Goal: Communication & Community: Ask a question

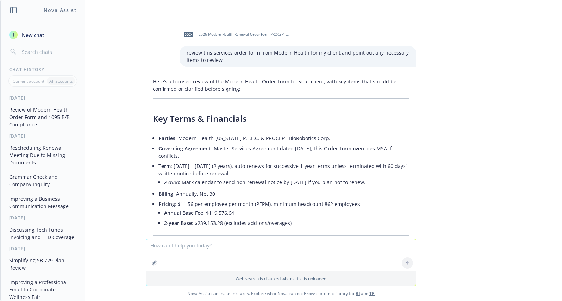
scroll to position [2122, 0]
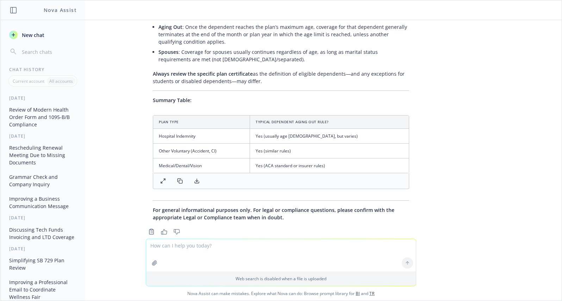
click at [175, 253] on textarea at bounding box center [281, 255] width 270 height 32
type textarea "can a member submit a QLE rto drop a dependent due to aging out?"
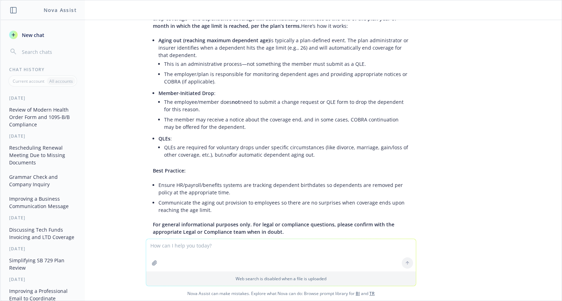
scroll to position [2398, 0]
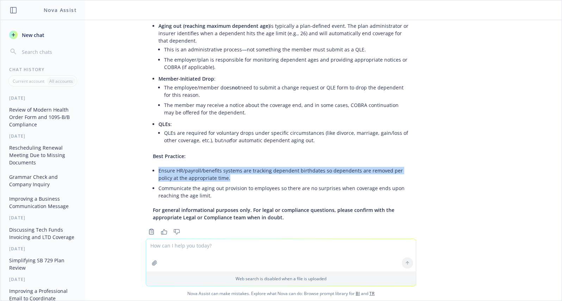
drag, startPoint x: 153, startPoint y: 155, endPoint x: 230, endPoint y: 163, distance: 77.9
click at [230, 163] on div "Generally, “aging out” a dependent does not require a member-initiated Qualifyi…" at bounding box center [281, 107] width 271 height 234
click at [230, 166] on li "Ensure HR/payroll/benefits systems are tracking dependent birthdates so depende…" at bounding box center [284, 175] width 251 height 18
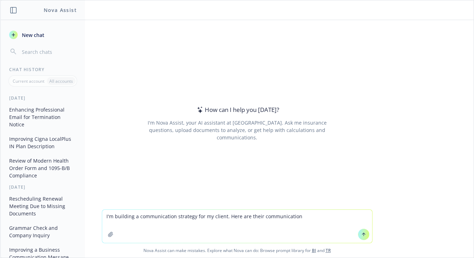
click at [241, 215] on textarea "I'm building a communication strategy for my client. Here are their communicati…" at bounding box center [237, 226] width 270 height 33
click at [302, 216] on textarea "I'm building a communication strategy for my client. Here are their communicati…" at bounding box center [237, 226] width 270 height 33
paste textarea "Open Enrollment Poster​ Table Topper Flyers​ Open Enrollment Postcard​ Vaccine …"
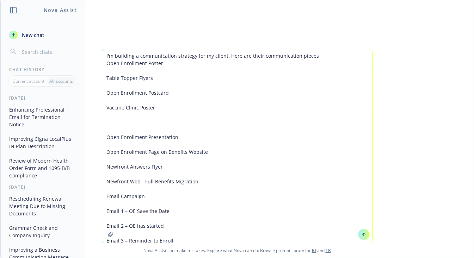
scroll to position [31, 0]
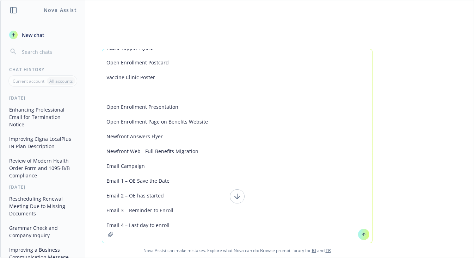
click at [130, 172] on textarea "I'm building a communication strategy for my client. Here are their communicati…" at bounding box center [237, 146] width 270 height 194
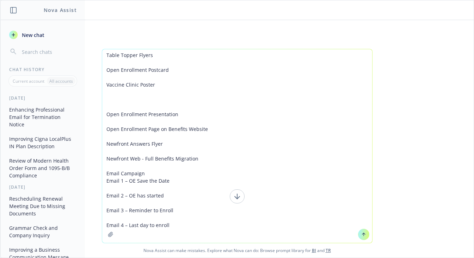
click at [147, 182] on textarea "I'm building a communication strategy for my client. Here are their communicati…" at bounding box center [237, 146] width 270 height 194
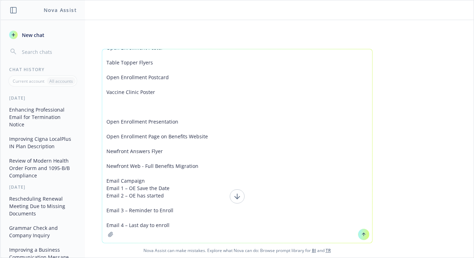
click at [139, 187] on textarea "I'm building a communication strategy for my client. Here are their communicati…" at bounding box center [237, 146] width 270 height 194
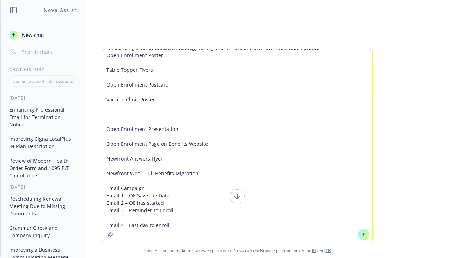
scroll to position [23, 0]
click at [133, 202] on textarea "I'm building a communication strategy for my client. Here are their communicati…" at bounding box center [237, 146] width 270 height 194
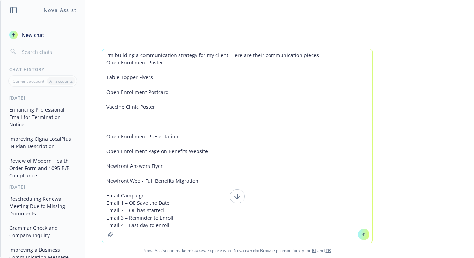
scroll to position [16, 0]
click at [177, 208] on textarea "I'm building a communication strategy for my client. Here are their communicati…" at bounding box center [237, 146] width 270 height 194
type textarea "I'm building a communication strategy for my client. Here are their communicati…"
click at [178, 208] on textarea "I'm building a communication strategy for my client. Here are their communicati…" at bounding box center [237, 146] width 270 height 194
click at [155, 106] on textarea "I'm building a communication strategy for my client. Here are their communicati…" at bounding box center [237, 146] width 270 height 194
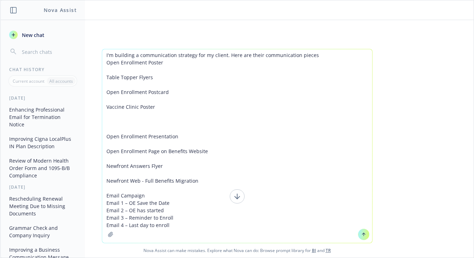
click at [233, 198] on icon at bounding box center [237, 196] width 8 height 8
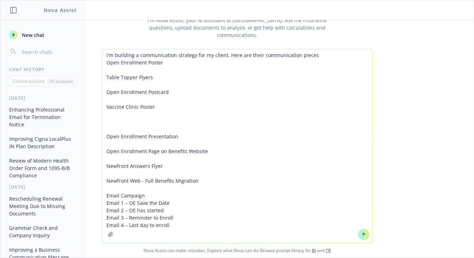
scroll to position [45, 0]
click at [147, 159] on textarea "I'm building a communication strategy for my client. Here are their communicati…" at bounding box center [237, 146] width 270 height 194
click at [157, 73] on textarea "I'm building a communication strategy for my client. Here are their communicati…" at bounding box center [237, 146] width 270 height 194
drag, startPoint x: 162, startPoint y: 65, endPoint x: 153, endPoint y: -26, distance: 91.7
click at [153, 0] on html "Nova Assist New chat Chat History Current account All accounts Yesterday Enhanc…" at bounding box center [237, 129] width 474 height 258
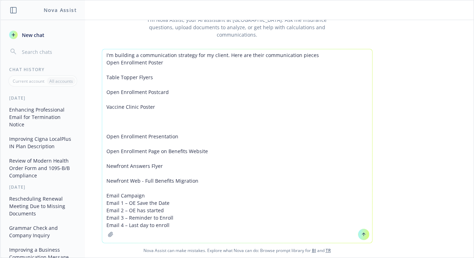
click at [167, 55] on textarea "I'm building a communication strategy for my client. Here are their communicati…" at bounding box center [237, 146] width 270 height 194
click at [186, 207] on textarea "I'm building a communication strategy for my client. Here are their communicati…" at bounding box center [237, 146] width 270 height 194
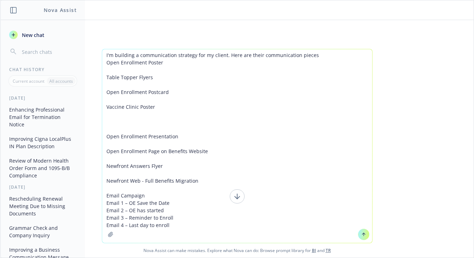
type textarea "I'm building a communication strategy for my client. Here are their communicati…"
click at [233, 200] on icon at bounding box center [237, 196] width 8 height 8
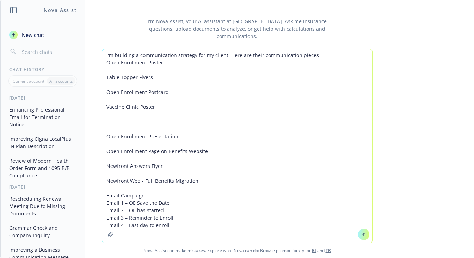
scroll to position [45, 0]
click at [194, 214] on textarea "I'm building a communication strategy for my client. Here are their communicati…" at bounding box center [237, 146] width 270 height 194
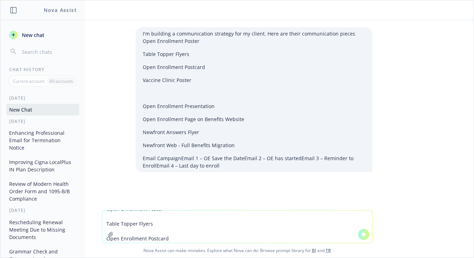
scroll to position [0, 0]
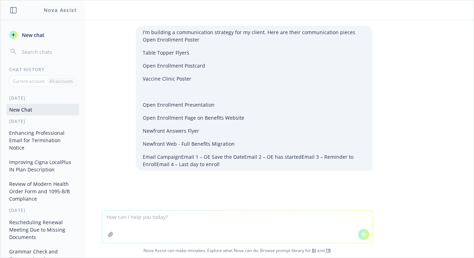
click at [194, 217] on textarea at bounding box center [237, 227] width 270 height 32
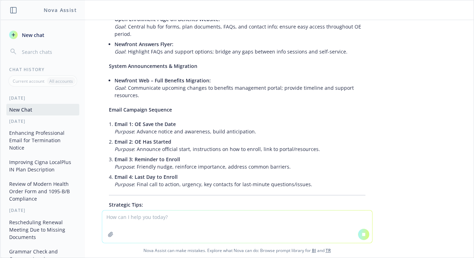
scroll to position [316, 0]
click at [193, 211] on textarea at bounding box center [237, 227] width 270 height 32
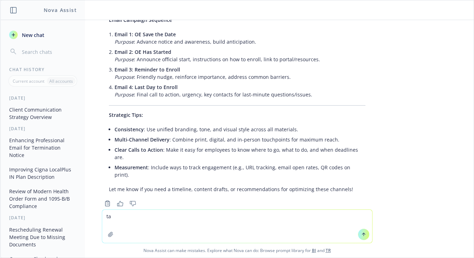
scroll to position [406, 0]
click at [218, 214] on textarea "take my communication pices with the following dur dates to the client" at bounding box center [237, 226] width 270 height 33
click at [163, 216] on textarea "take my communication pices with the following due dates to the client" at bounding box center [237, 226] width 270 height 33
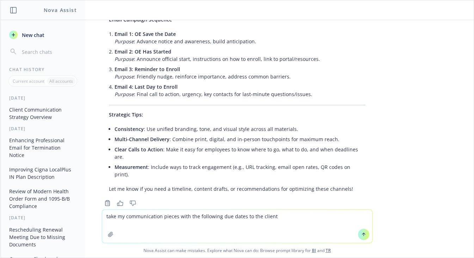
click at [221, 217] on textarea "take my communication pieces with the following due dates to the client" at bounding box center [237, 226] width 270 height 33
click at [268, 218] on textarea "take my communication pieces with the following release dates to the client" at bounding box center [237, 226] width 270 height 33
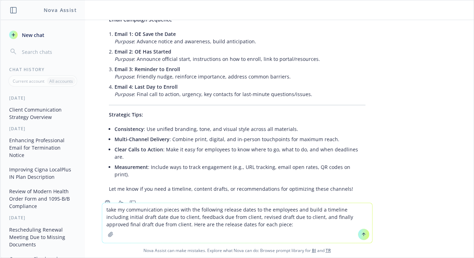
paste textarea "Open Enrollment Poster​ Table Topper Flyers​ Open Enrollment Postcard​ Vaccine …"
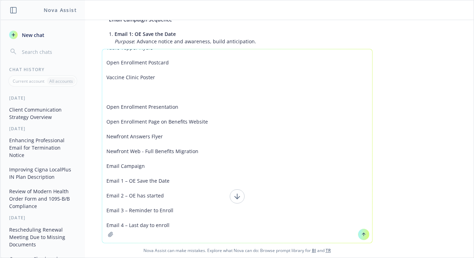
click at [186, 68] on textarea "take my communication pieces with the following release dates to the employees …" at bounding box center [237, 146] width 270 height 194
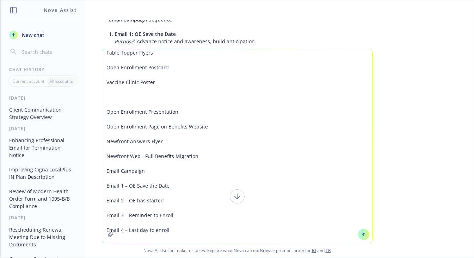
scroll to position [0, 0]
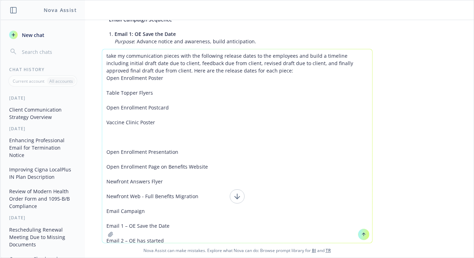
click at [169, 77] on textarea "take my communication pieces with the following release dates to the employees …" at bounding box center [237, 146] width 270 height 194
click at [173, 95] on textarea "take my communication pieces with the following release dates to the employees …" at bounding box center [237, 146] width 270 height 194
click at [172, 80] on textarea "take my communication pieces with the following release dates to the employees …" at bounding box center [237, 146] width 270 height 194
drag, startPoint x: 186, startPoint y: 78, endPoint x: 161, endPoint y: 78, distance: 25.0
click at [161, 78] on textarea "take my communication pieces with the following release dates to the employees …" at bounding box center [237, 146] width 270 height 194
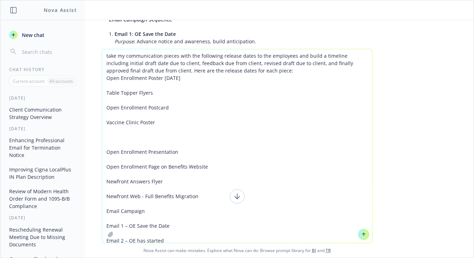
click at [156, 94] on textarea "take my communication pieces with the following release dates to the employees …" at bounding box center [237, 146] width 270 height 194
paste textarea "10/21/2025"
click at [181, 108] on textarea "take my communication pieces with the following release dates to the employees …" at bounding box center [237, 146] width 270 height 194
paste textarea "10/21/2025"
click at [165, 107] on textarea "take my communication pieces with the following release dates to the employees …" at bounding box center [237, 146] width 270 height 194
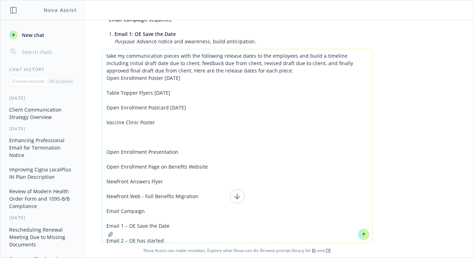
drag, startPoint x: 153, startPoint y: 125, endPoint x: 104, endPoint y: 117, distance: 50.4
click at [104, 117] on textarea "take my communication pieces with the following release dates to the employees …" at bounding box center [237, 146] width 270 height 194
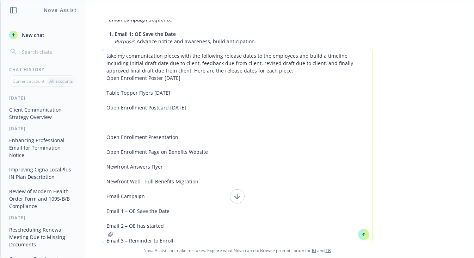
click at [180, 136] on textarea "take my communication pieces with the following release dates to the employees …" at bounding box center [237, 146] width 270 height 194
drag, startPoint x: 219, startPoint y: 140, endPoint x: 175, endPoint y: 137, distance: 43.4
click at [175, 137] on textarea "take my communication pieces with the following release dates to the employees …" at bounding box center [237, 146] width 270 height 194
click at [209, 152] on textarea "take my communication pieces with the following release dates to the employees …" at bounding box center [237, 146] width 270 height 194
paste textarea "11/4/2025"
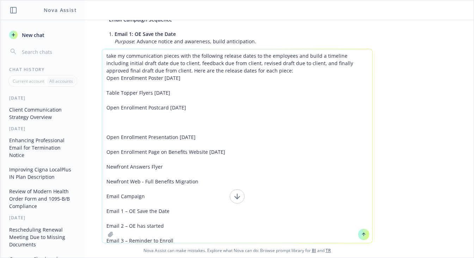
click at [179, 169] on textarea "take my communication pieces with the following release dates to the employees …" at bounding box center [237, 146] width 270 height 194
paste textarea "11/4/2025"
click at [204, 180] on textarea "take my communication pieces with the following release dates to the employees …" at bounding box center [237, 146] width 270 height 194
paste textarea "11/4/2025"
click at [176, 211] on textarea "take my communication pieces with the following release dates to the employees …" at bounding box center [237, 146] width 270 height 194
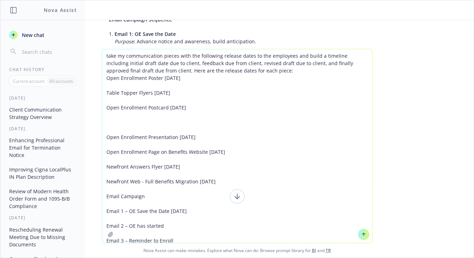
click at [176, 227] on textarea "take my communication pieces with the following release dates to the employees …" at bounding box center [237, 146] width 270 height 194
click at [164, 224] on textarea "take my communication pieces with the following release dates to the employees …" at bounding box center [237, 146] width 270 height 194
click at [165, 225] on textarea "take my communication pieces with the following release dates to the employees …" at bounding box center [237, 146] width 270 height 194
click at [181, 239] on textarea "take my communication pieces with the following release dates to the employees …" at bounding box center [237, 146] width 270 height 194
click at [180, 242] on textarea "take my communication pieces with the following release dates to the employees …" at bounding box center [237, 146] width 270 height 194
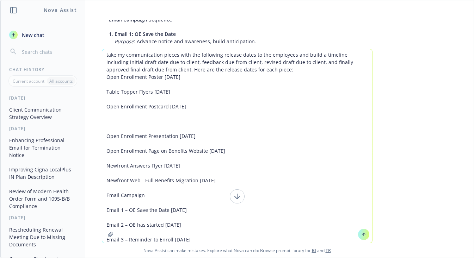
scroll to position [45, 0]
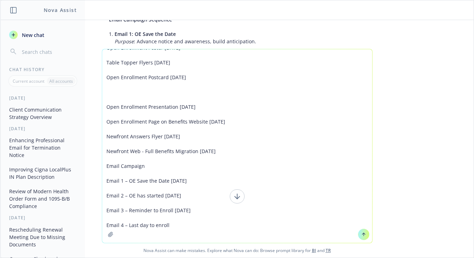
click at [184, 211] on textarea "take my communication pieces with the following release dates to the employees …" at bounding box center [237, 146] width 270 height 194
type textarea "take my communication pieces with the following release dates to the employees …"
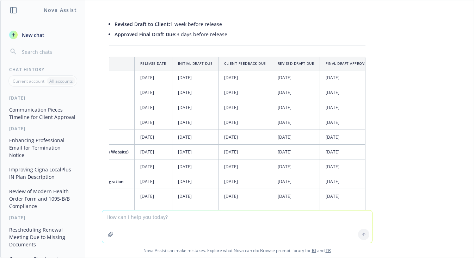
scroll to position [0, 77]
